Goal: Task Accomplishment & Management: Manage account settings

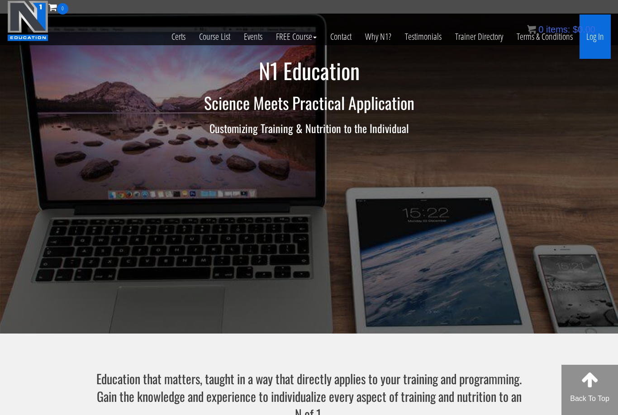
click at [601, 48] on link "Log In" at bounding box center [595, 36] width 31 height 44
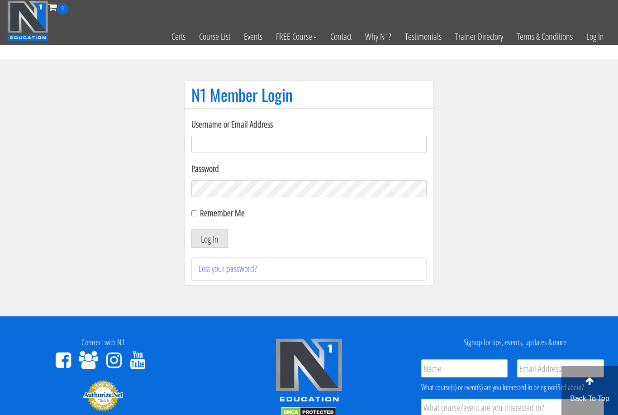
click at [275, 141] on input "Username or Email Address" at bounding box center [308, 144] width 235 height 17
click at [275, 144] on input "Username or Email Address" at bounding box center [308, 144] width 235 height 17
click at [255, 143] on input "Username or Email Address" at bounding box center [308, 144] width 235 height 17
drag, startPoint x: 255, startPoint y: 144, endPoint x: 255, endPoint y: 130, distance: 14.0
click at [255, 144] on input "Username or Email Address" at bounding box center [308, 144] width 235 height 17
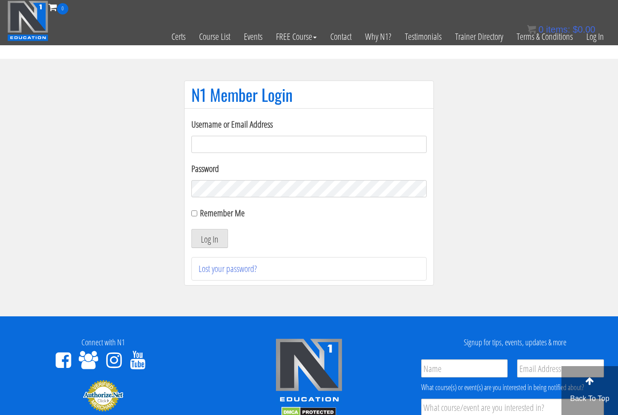
click at [198, 144] on input "Username or Email Address" at bounding box center [308, 144] width 235 height 17
click at [191, 145] on div "Username or Email Address Password Remember Me Log In Lost your password?" at bounding box center [309, 196] width 250 height 177
click at [202, 146] on input "Username or Email Address" at bounding box center [308, 144] width 235 height 17
click at [202, 144] on input "Username or Email Address" at bounding box center [308, 144] width 235 height 17
click at [251, 138] on input "Username or Email Address" at bounding box center [308, 144] width 235 height 17
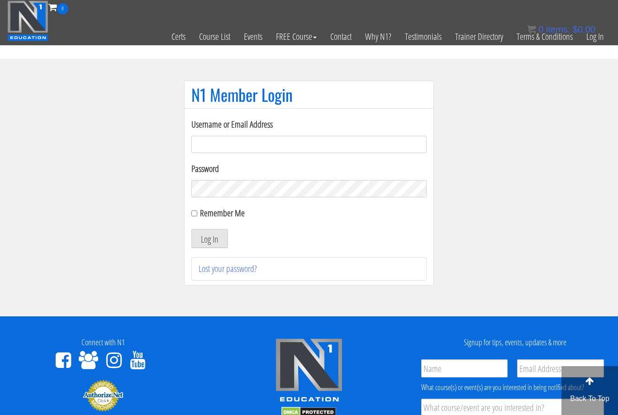
click at [251, 138] on input "Username or Email Address" at bounding box center [308, 144] width 235 height 17
click at [272, 81] on div "N1 Member Login" at bounding box center [309, 95] width 250 height 28
click at [216, 147] on input "Username or Email Address" at bounding box center [308, 144] width 235 height 17
click at [216, 144] on input "Username or Email Address" at bounding box center [308, 144] width 235 height 17
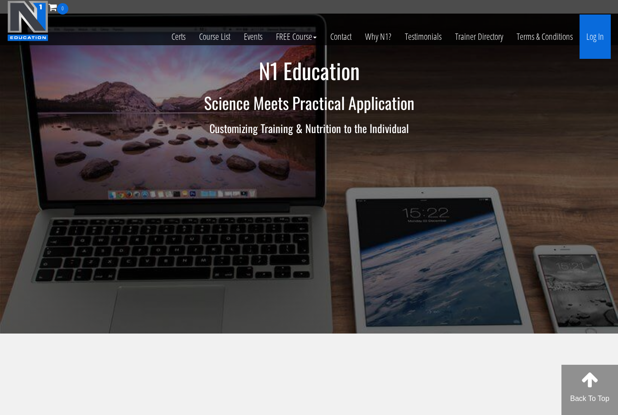
click at [587, 30] on link "Log In" at bounding box center [595, 36] width 31 height 44
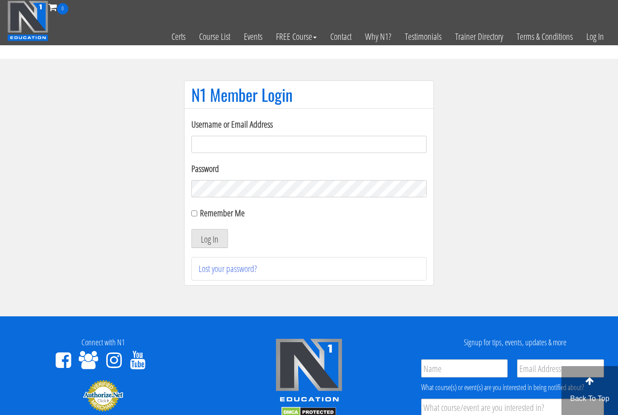
click at [248, 143] on input "Username or Email Address" at bounding box center [308, 144] width 235 height 17
click at [248, 144] on input "Username or Email Address" at bounding box center [308, 144] width 235 height 17
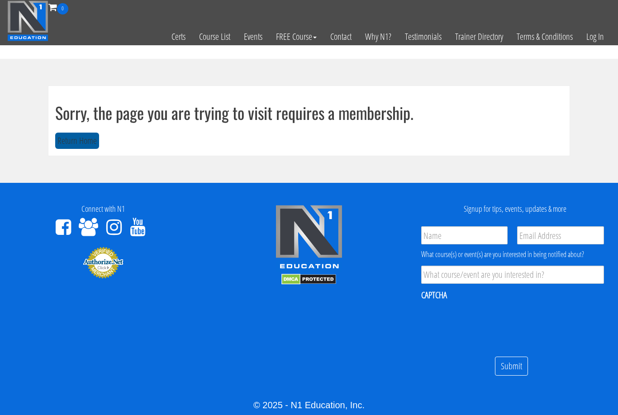
click at [76, 142] on button "Return Home" at bounding box center [77, 141] width 44 height 17
click at [588, 40] on link "Log In" at bounding box center [595, 36] width 31 height 44
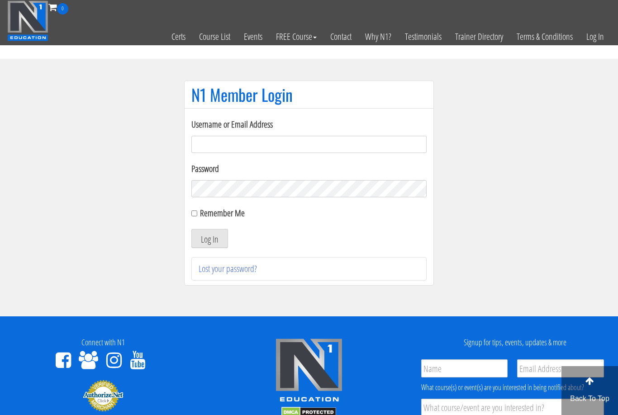
click at [253, 147] on input "Username or Email Address" at bounding box center [308, 144] width 235 height 17
click at [253, 144] on input "Username or Email Address" at bounding box center [308, 144] width 235 height 17
drag, startPoint x: 253, startPoint y: 144, endPoint x: 0, endPoint y: 0, distance: 292.3
click at [254, 144] on input "Username or Email Address" at bounding box center [308, 144] width 235 height 17
click at [253, 144] on input "Username or Email Address" at bounding box center [308, 144] width 235 height 17
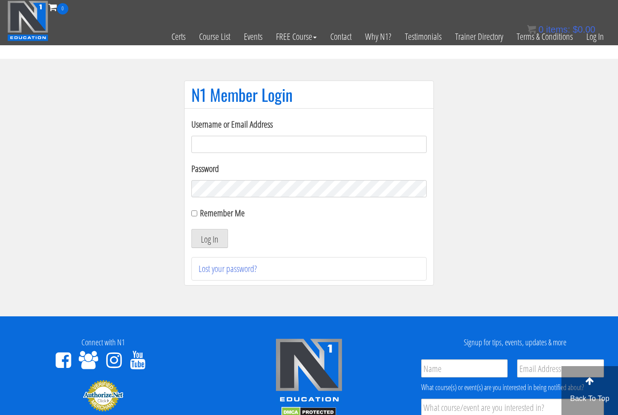
scroll to position [134, 0]
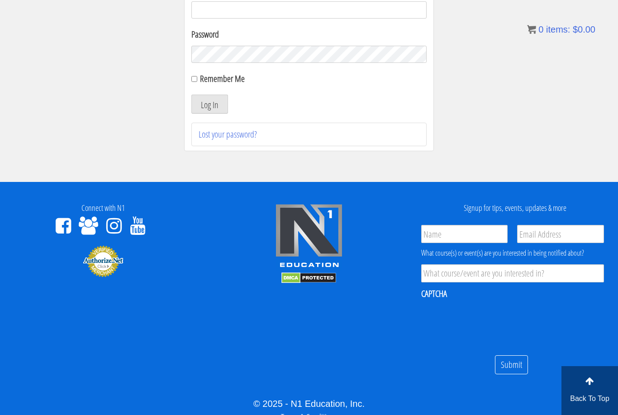
click at [520, 126] on section "N1 Member Login Username or Email Address Password Remember Me Log In Lost your…" at bounding box center [309, 52] width 618 height 257
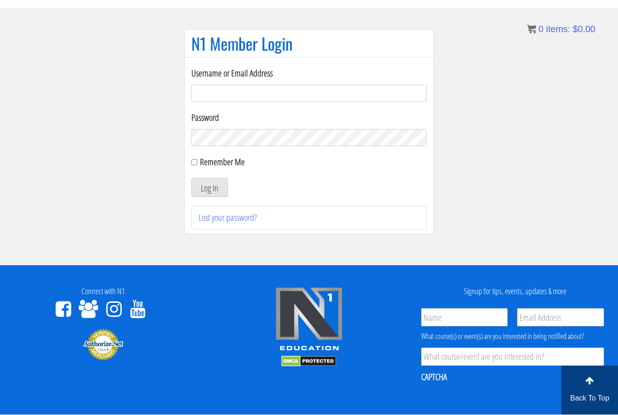
click at [209, 90] on input "Username or Email Address" at bounding box center [308, 93] width 235 height 17
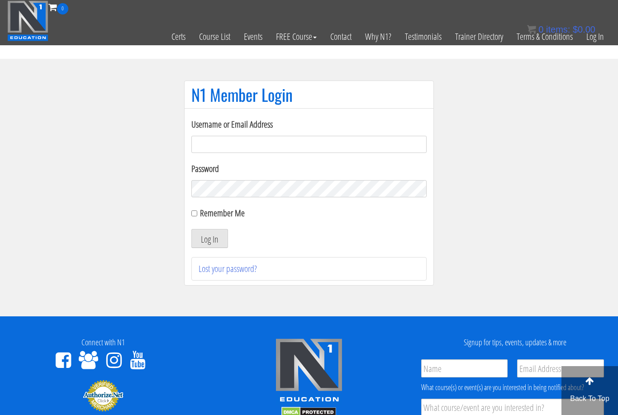
click at [589, 0] on div "0 Certs Course List Events FREE Course Course Preview – Biomechanics Course Pre…" at bounding box center [309, 22] width 604 height 44
type input "briceharrison25318@gmail.com"
click at [210, 239] on button "Log In" at bounding box center [209, 238] width 37 height 19
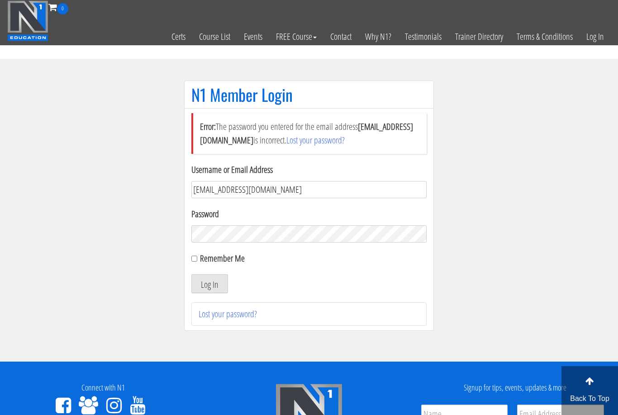
click at [300, 191] on input "briceharrison25318@gmail.com" at bounding box center [308, 189] width 235 height 17
click at [300, 190] on input "briceharrison25318@gmail.com" at bounding box center [308, 189] width 235 height 17
drag, startPoint x: 300, startPoint y: 190, endPoint x: 114, endPoint y: 183, distance: 187.0
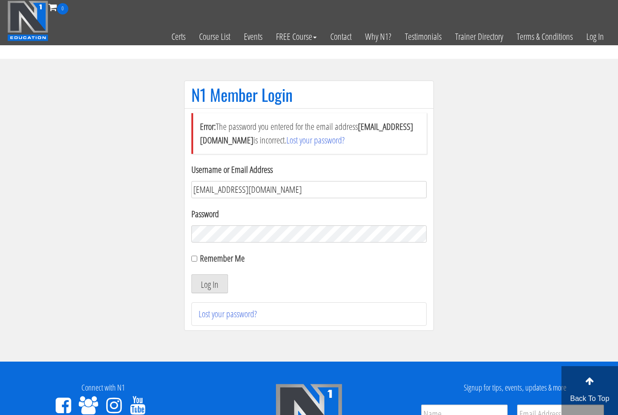
click at [114, 183] on section "N1 Member Login Error: The password you entered for the email address briceharr…" at bounding box center [309, 210] width 618 height 303
type input "[EMAIL_ADDRESS][DOMAIN_NAME]"
click at [210, 284] on button "Log In" at bounding box center [209, 283] width 37 height 19
click at [210, 281] on button "Log In" at bounding box center [209, 283] width 37 height 19
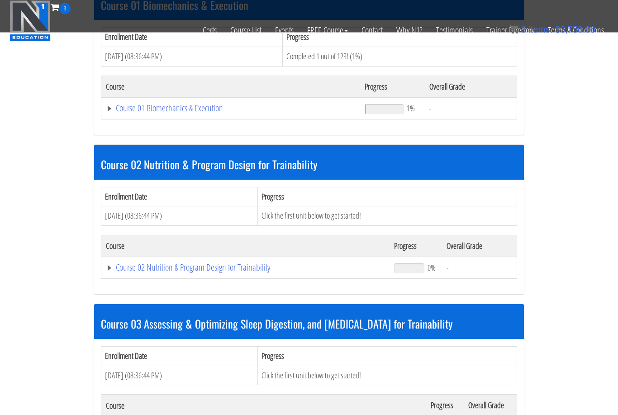
scroll to position [309, 0]
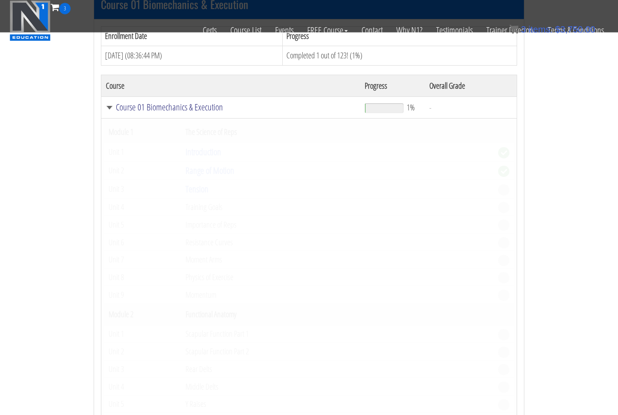
scroll to position [309, 0]
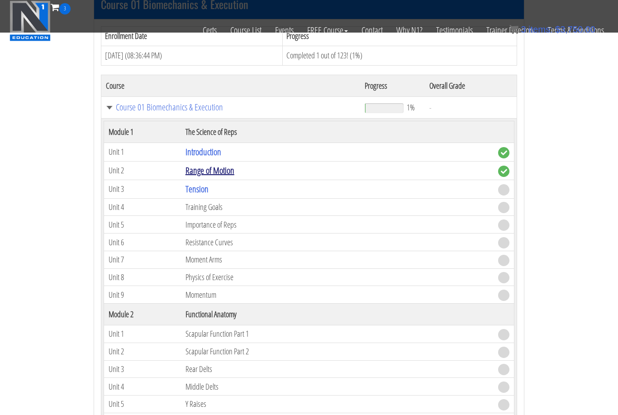
click at [214, 172] on link "Range of Motion" at bounding box center [210, 170] width 49 height 12
